Goal: Task Accomplishment & Management: Use online tool/utility

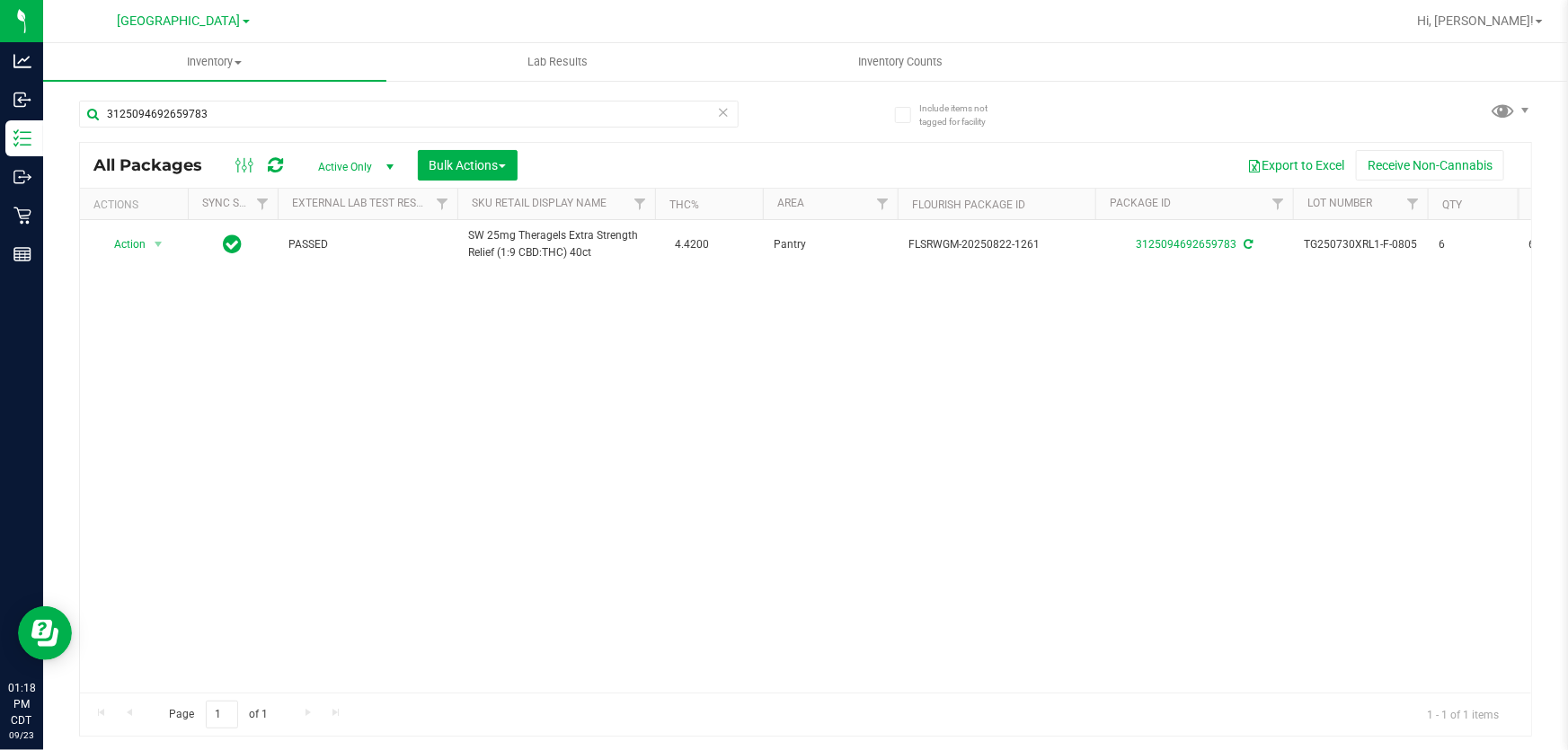
click at [723, 108] on icon at bounding box center [723, 111] width 13 height 21
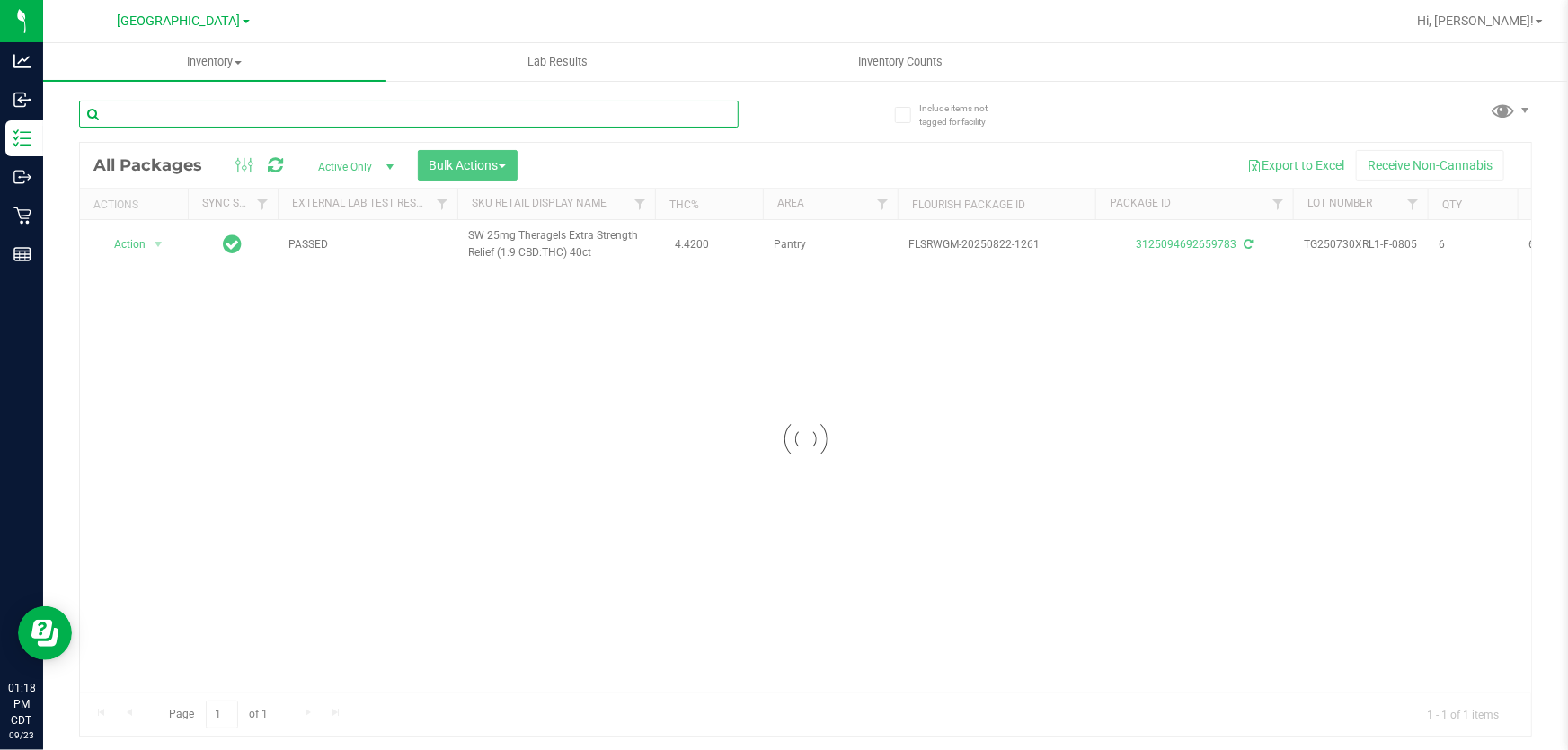
click at [701, 109] on input "text" at bounding box center [409, 114] width 660 height 27
type input "3352625229614779"
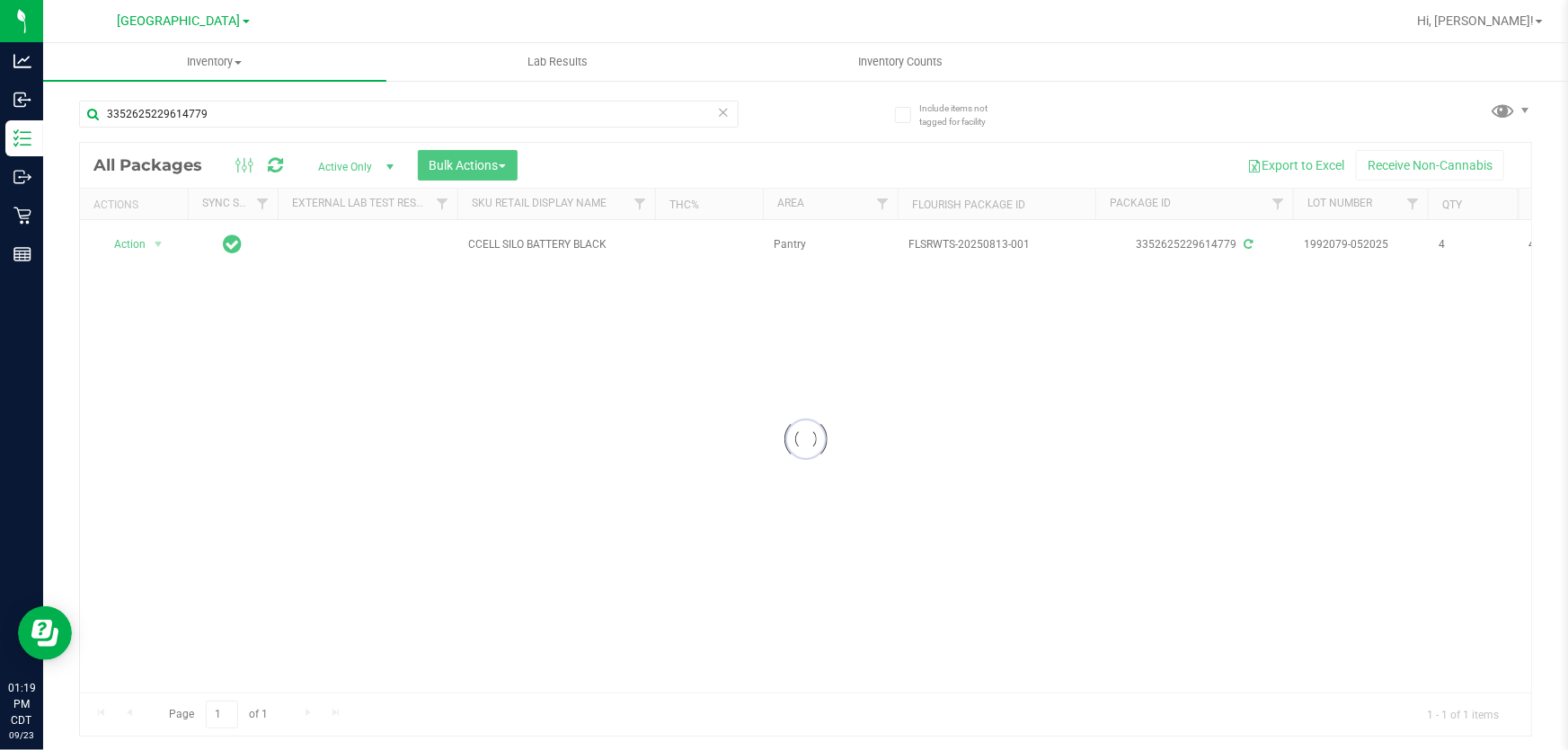
click at [131, 243] on div at bounding box center [805, 439] width 1451 height 593
click at [131, 243] on span "Action" at bounding box center [122, 245] width 49 height 25
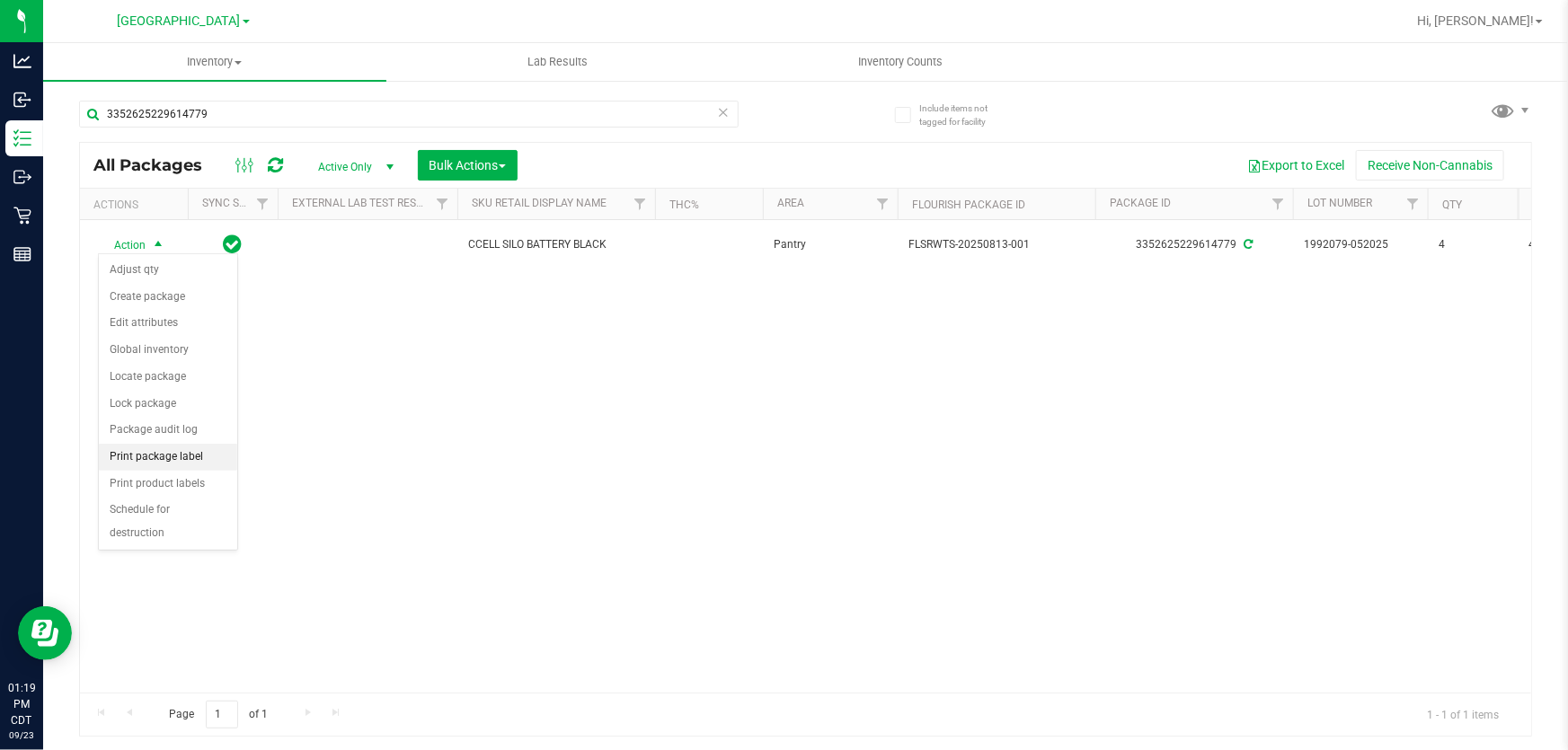
click at [187, 461] on li "Print package label" at bounding box center [168, 457] width 139 height 27
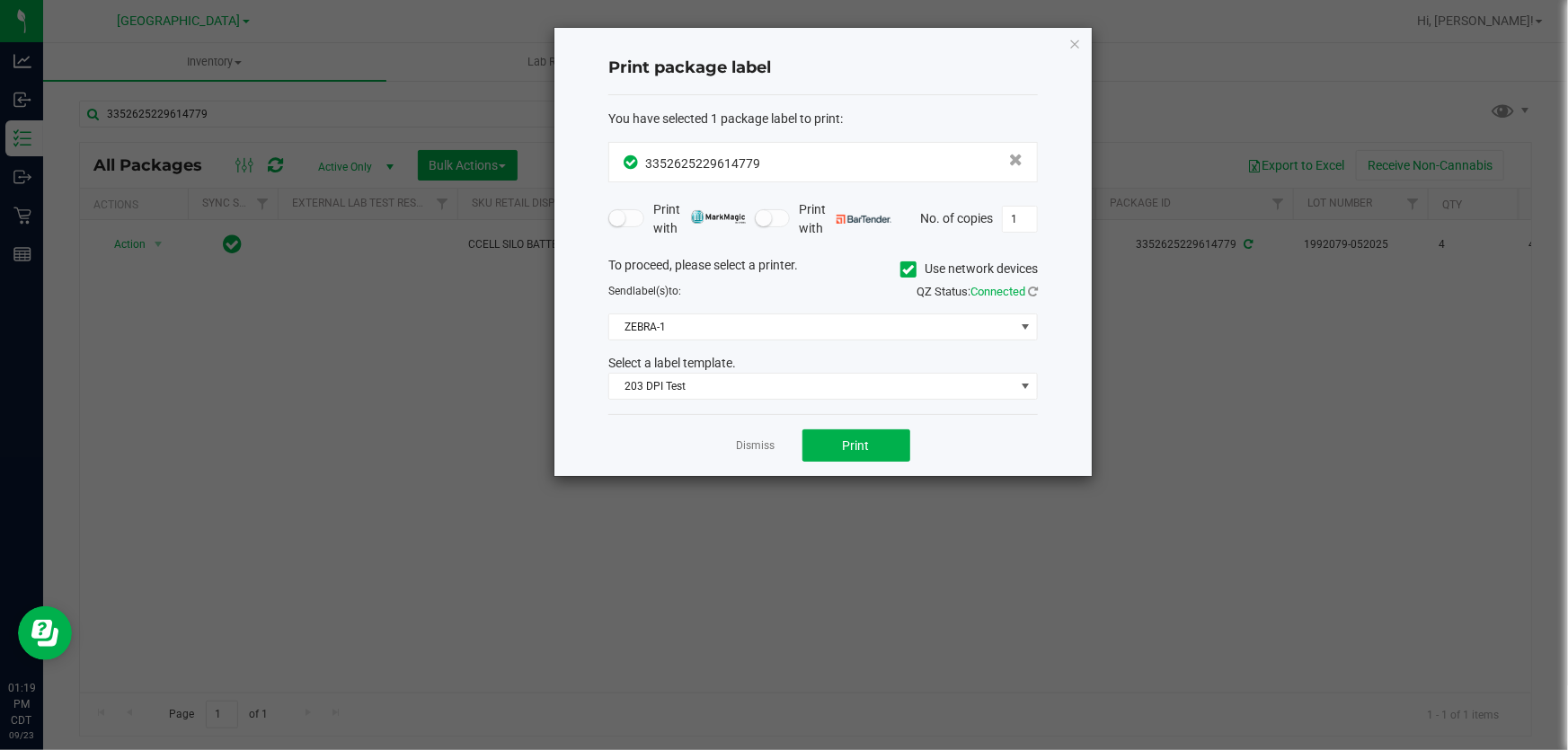
drag, startPoint x: 757, startPoint y: 449, endPoint x: 762, endPoint y: 457, distance: 9.4
click at [756, 450] on link "Dismiss" at bounding box center [756, 446] width 39 height 16
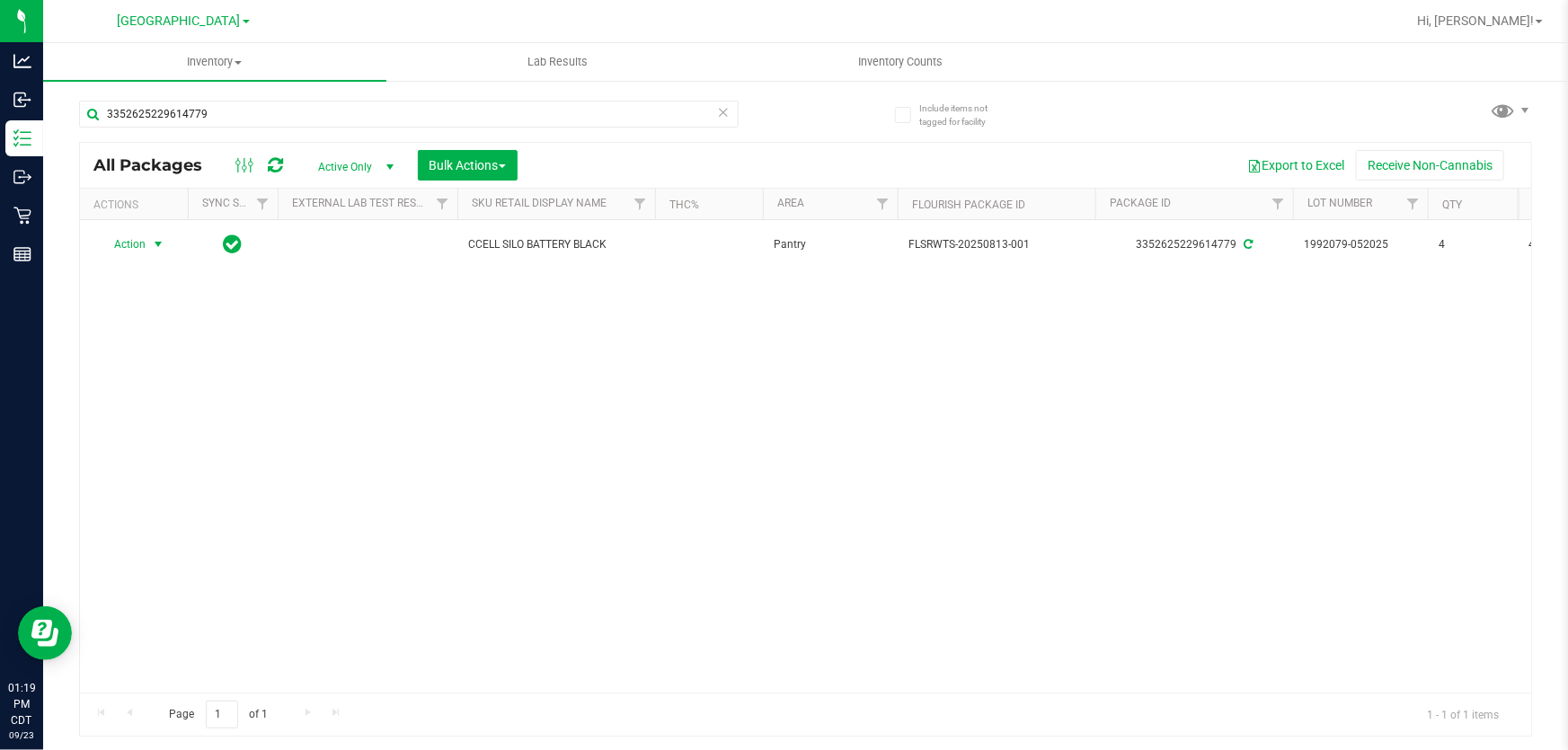
click at [728, 116] on icon at bounding box center [723, 111] width 13 height 21
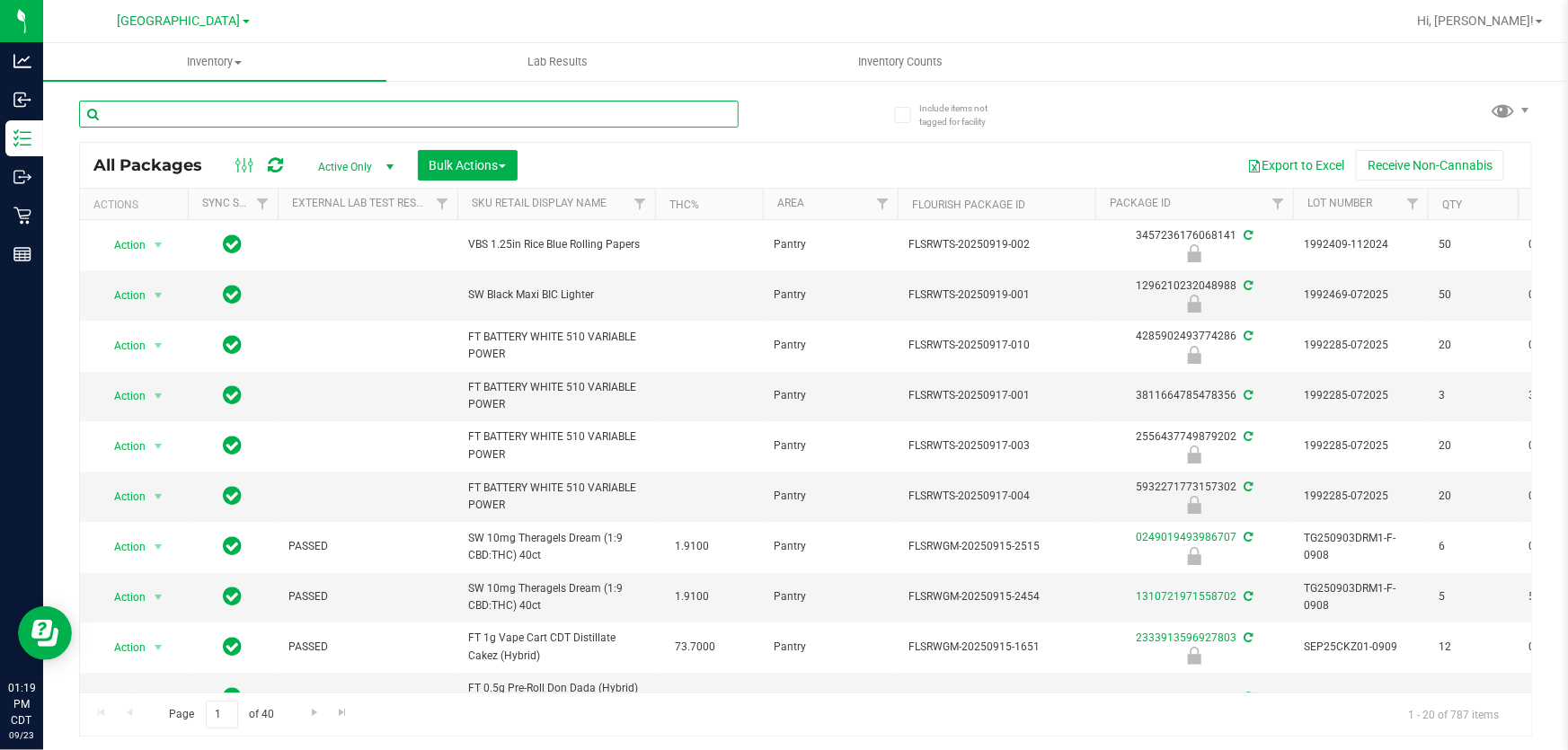
click at [689, 119] on input "text" at bounding box center [409, 114] width 660 height 27
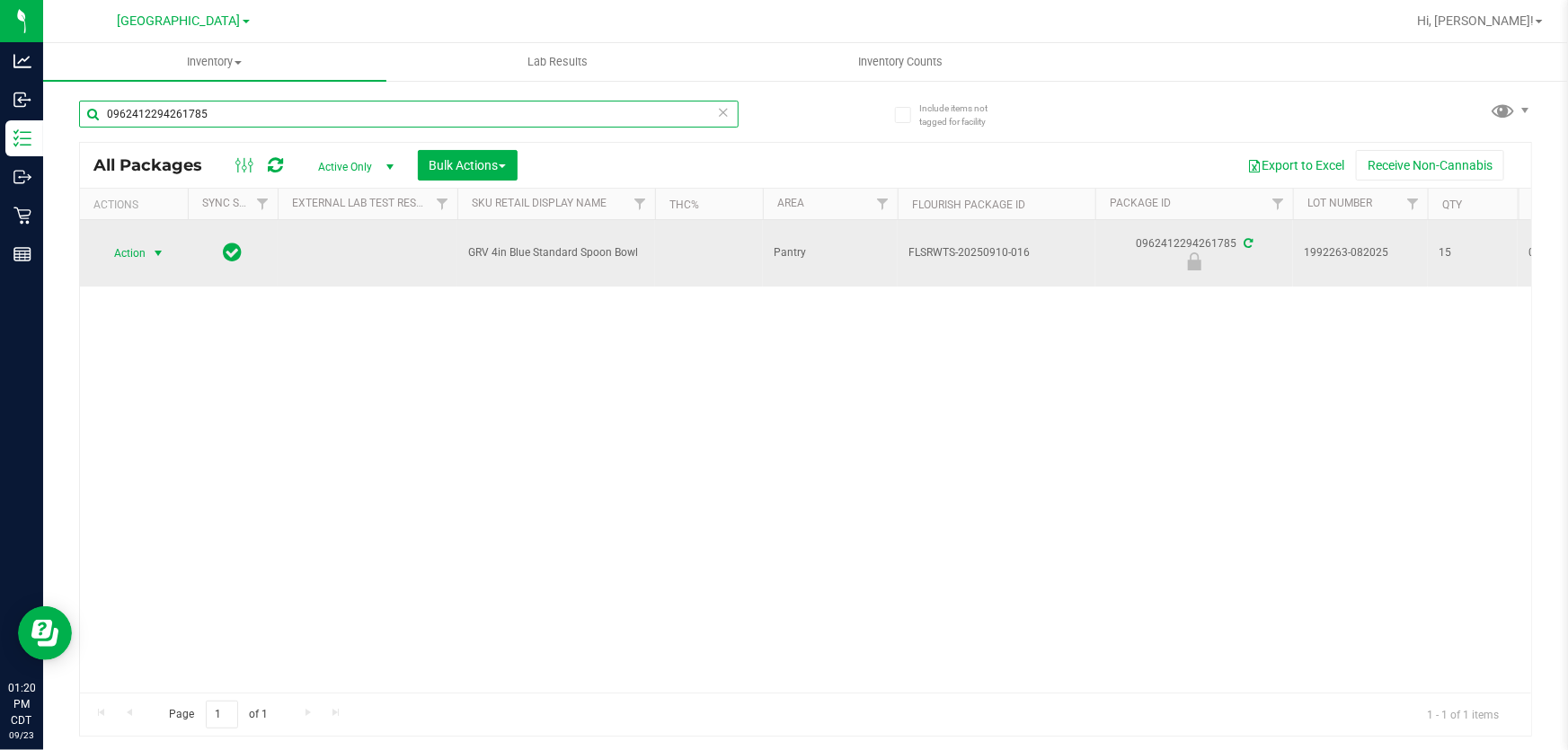
type input "0962412294261785"
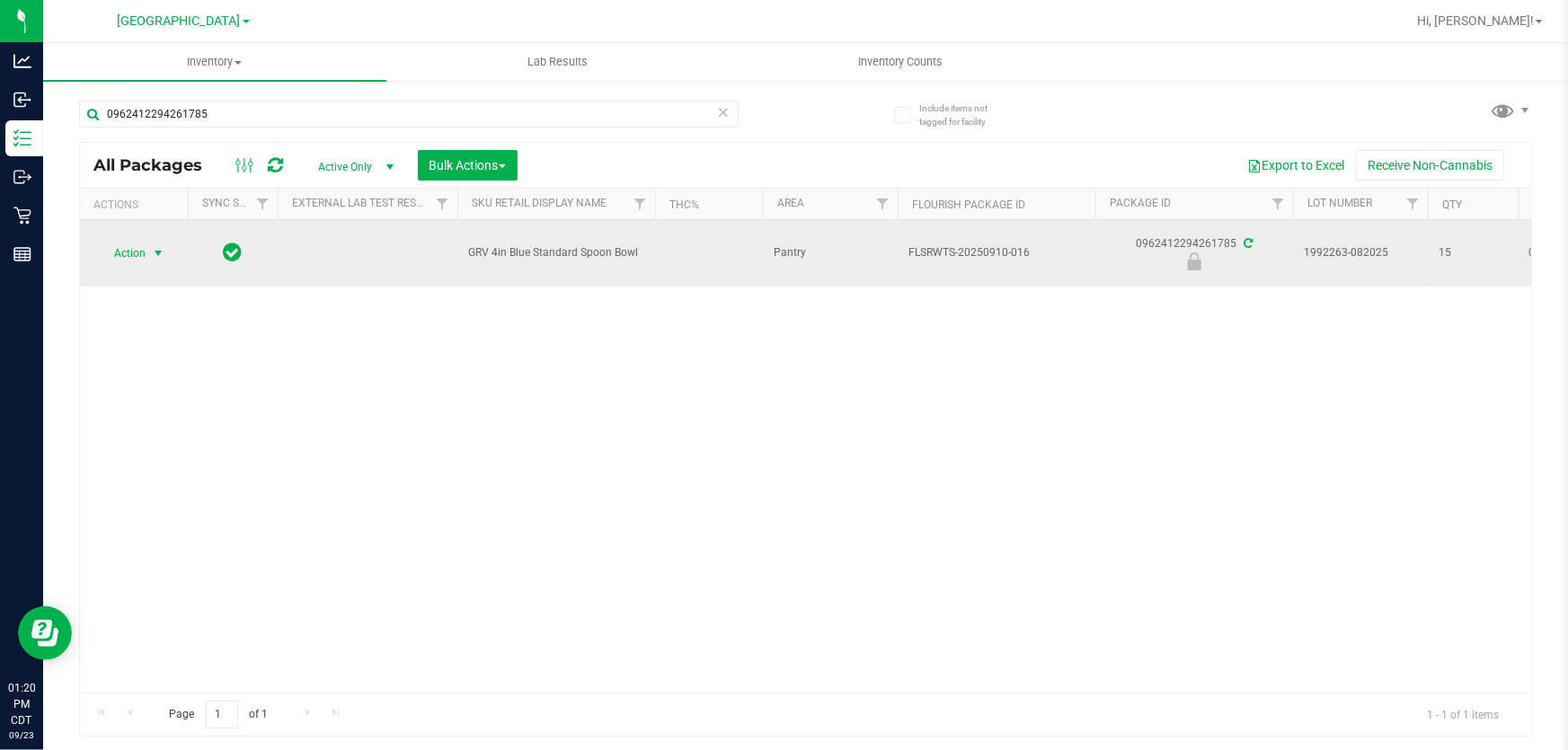
click at [149, 252] on span "select" at bounding box center [158, 254] width 22 height 25
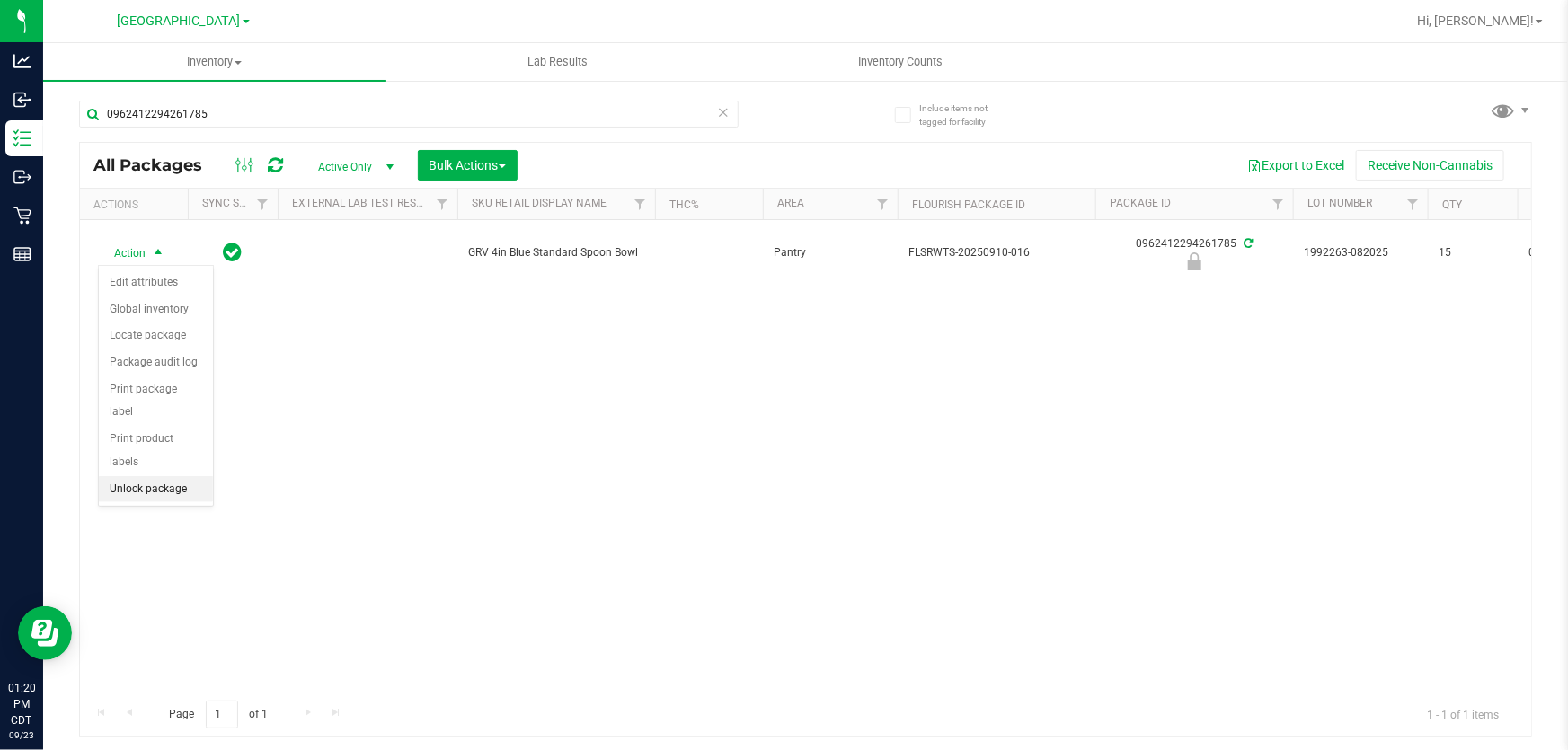
click at [168, 476] on li "Unlock package" at bounding box center [155, 490] width 114 height 27
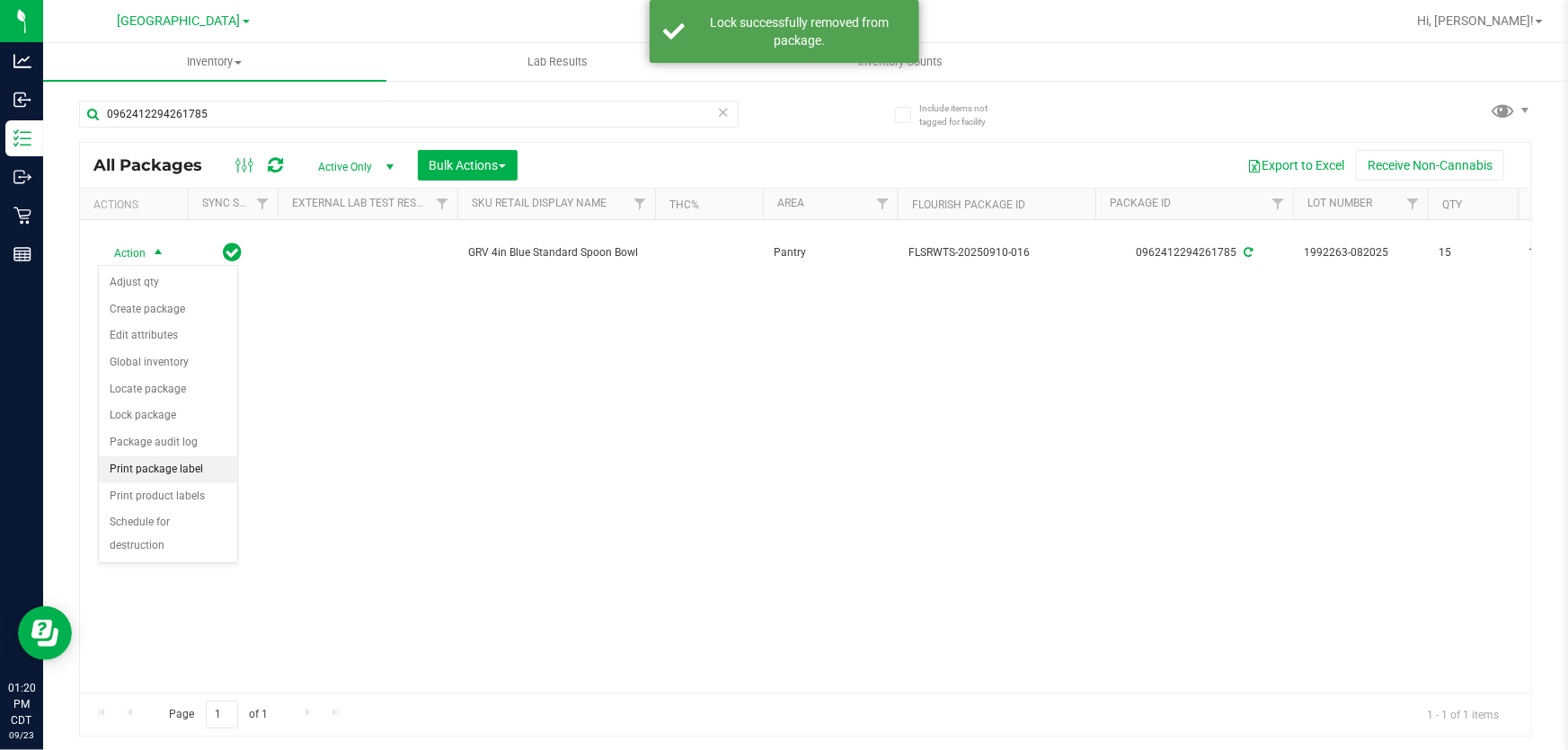
click at [156, 470] on li "Print package label" at bounding box center [168, 470] width 139 height 27
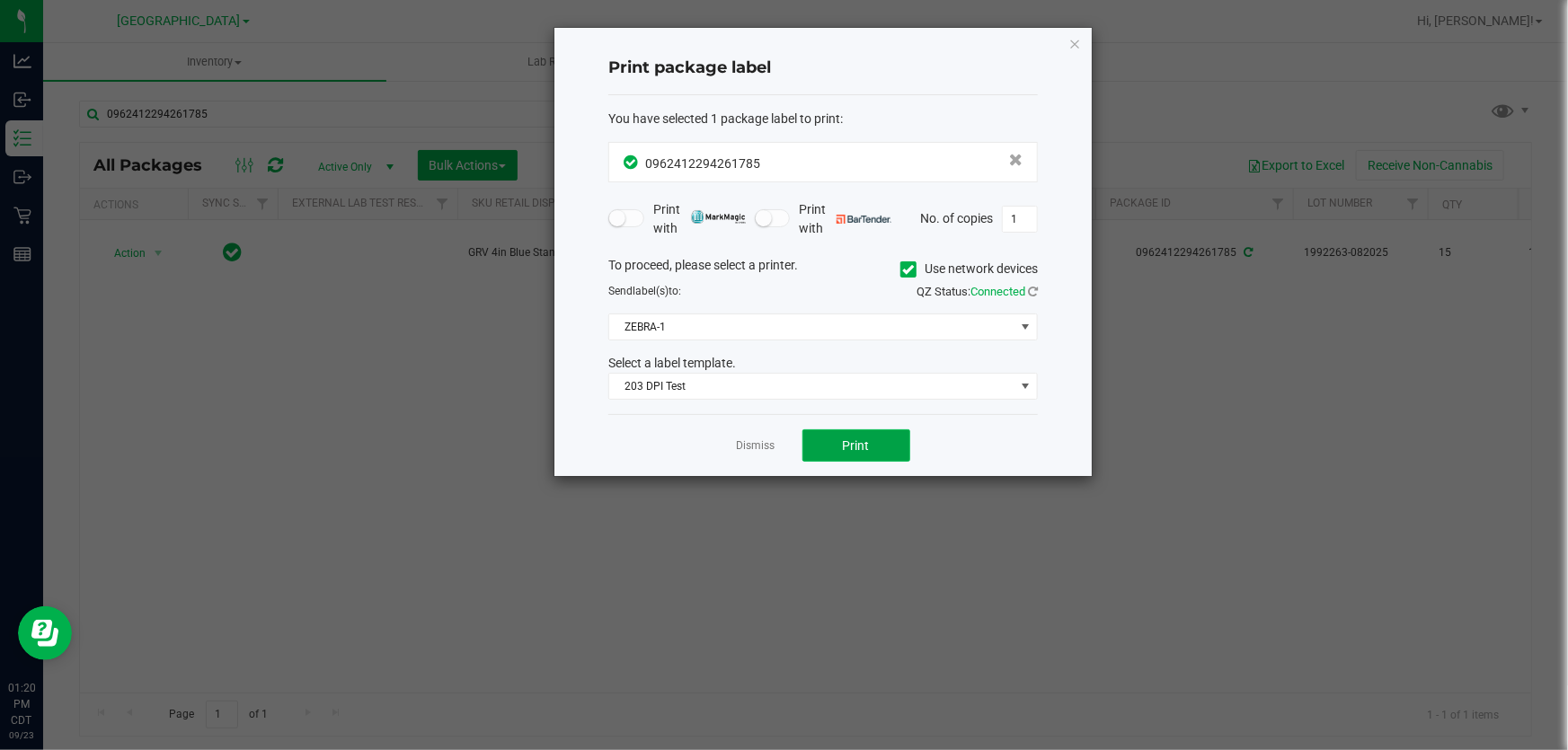
click at [890, 450] on button "Print" at bounding box center [856, 445] width 108 height 32
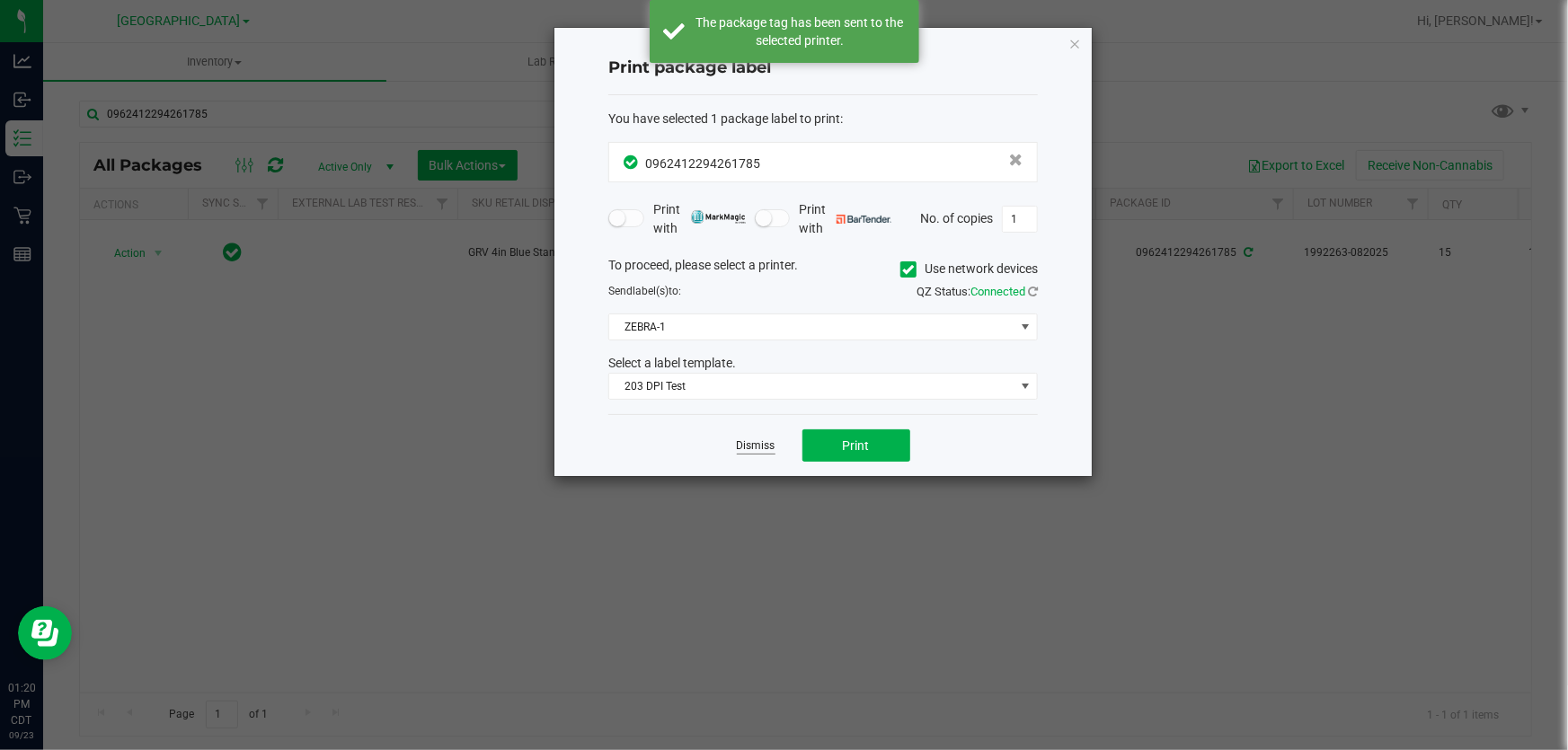
click at [755, 451] on link "Dismiss" at bounding box center [756, 446] width 39 height 16
